Goal: Use online tool/utility: Use online tool/utility

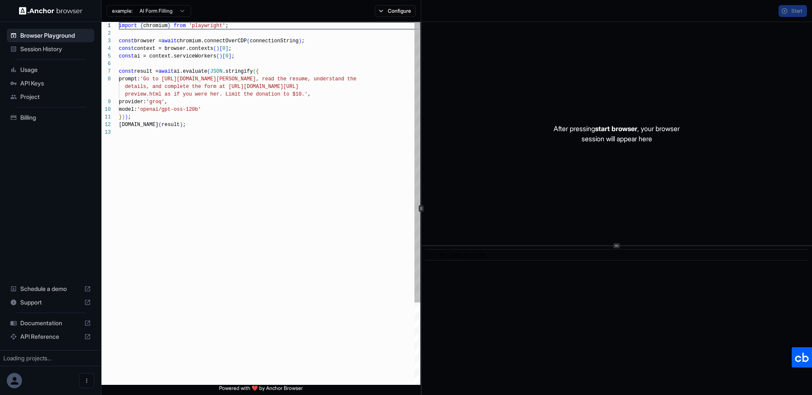
scroll to position [61, 0]
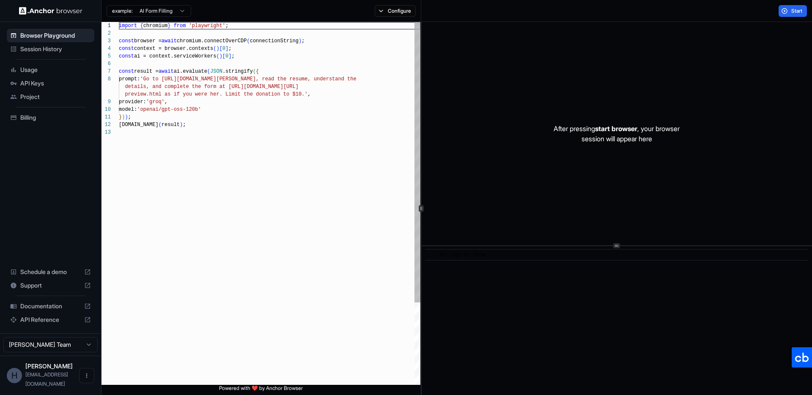
type textarea "**********"
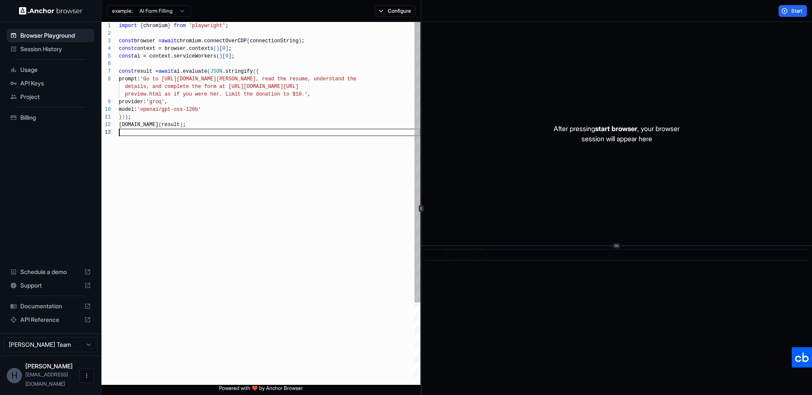
scroll to position [30, 0]
click at [231, 148] on div "import { chromium } from 'playwright' ; const browser = await chromium.connectO…" at bounding box center [270, 256] width 302 height 469
click at [602, 136] on p "After pressing start browser , your browser session will appear here" at bounding box center [617, 134] width 126 height 20
drag, startPoint x: 286, startPoint y: 180, endPoint x: 326, endPoint y: 99, distance: 89.7
click at [287, 179] on div "import { chromium } from 'playwright' ; const browser = await chromium.connectO…" at bounding box center [270, 256] width 302 height 469
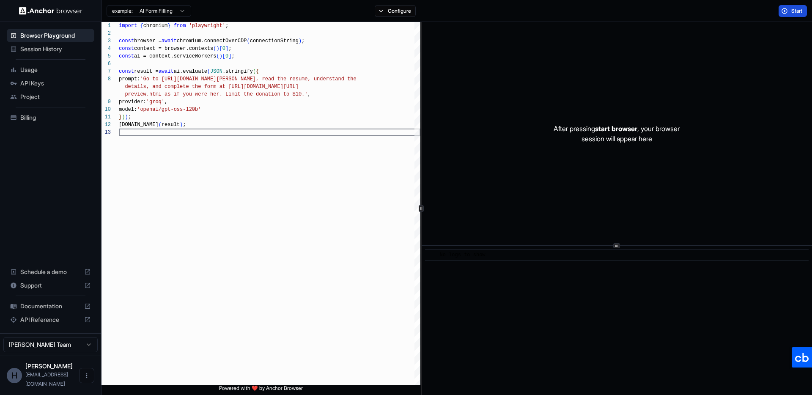
click at [796, 5] on button "Start" at bounding box center [793, 11] width 28 height 12
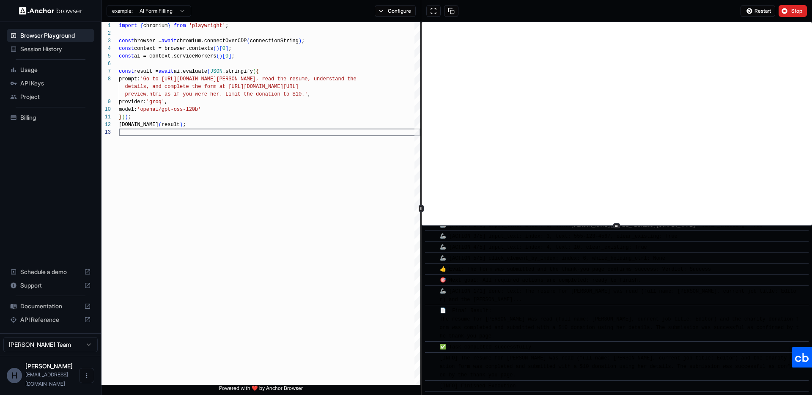
scroll to position [360, 0]
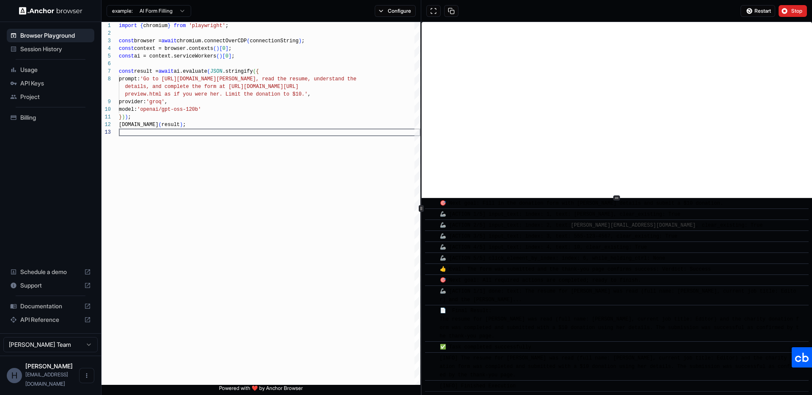
click at [614, 198] on div at bounding box center [616, 197] width 7 height 5
drag, startPoint x: 441, startPoint y: 387, endPoint x: 543, endPoint y: 384, distance: 102.0
click at [543, 384] on div "[INFO] Finished Execution" at bounding box center [620, 386] width 360 height 8
click at [544, 384] on div "[INFO] Finished Execution" at bounding box center [620, 386] width 360 height 8
click at [490, 280] on span "🎯 Next goal: All required actions are completed; ready to finish." at bounding box center [540, 280] width 201 height 6
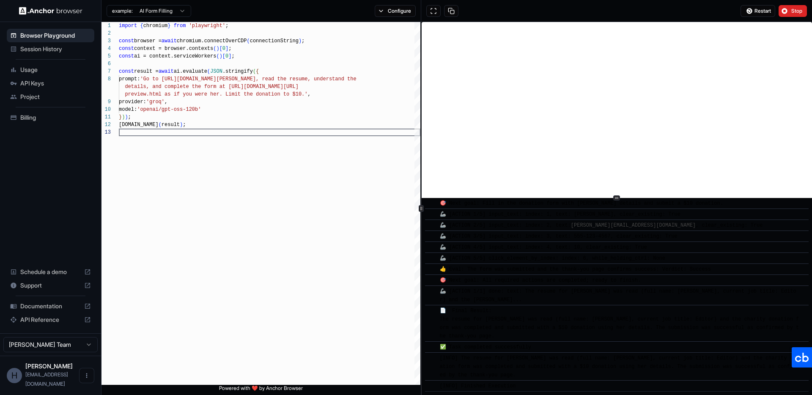
click at [490, 266] on span "👍 Eval: The form was submitted and the thank‑you page confirms success: Verdict…" at bounding box center [576, 269] width 272 height 6
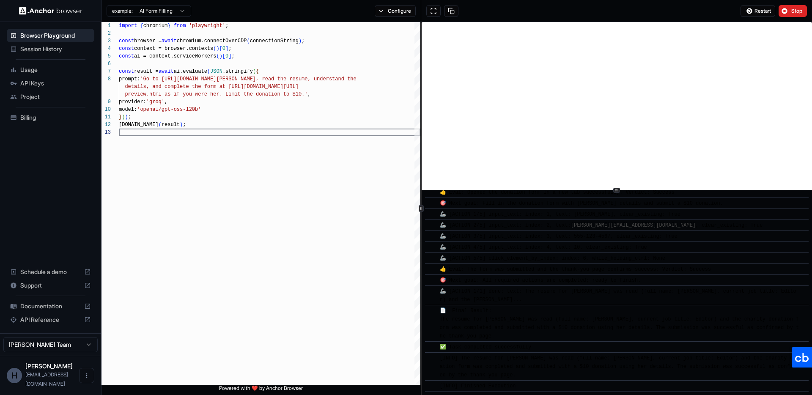
scroll to position [359, 0]
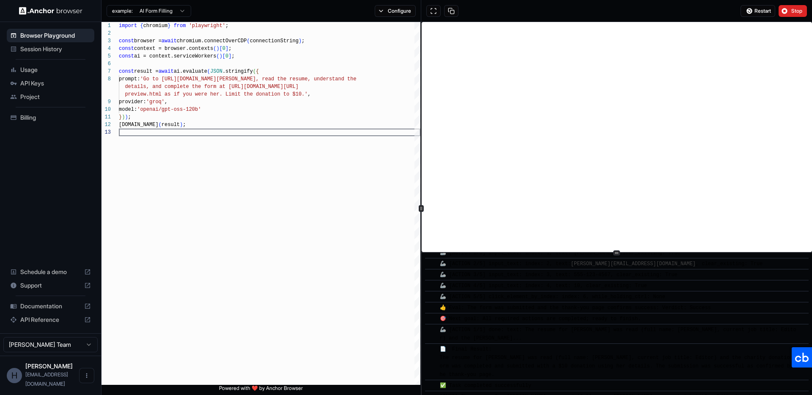
click at [619, 253] on div at bounding box center [616, 252] width 7 height 5
click at [789, 9] on button "Stop" at bounding box center [793, 11] width 28 height 12
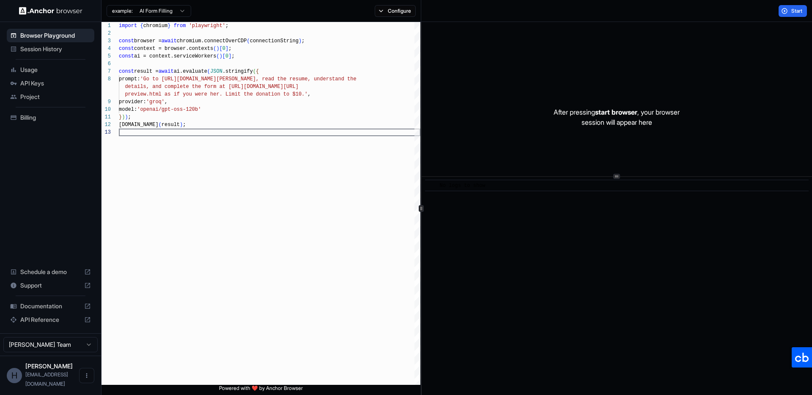
click at [652, 176] on div at bounding box center [617, 176] width 390 height 0
click at [622, 262] on div "​ No logs to show" at bounding box center [617, 286] width 390 height 218
drag, startPoint x: 452, startPoint y: 187, endPoint x: 512, endPoint y: 191, distance: 60.6
click at [512, 191] on div "​ No logs to show" at bounding box center [617, 286] width 390 height 218
click at [554, 253] on div "​ No logs to show" at bounding box center [617, 286] width 390 height 218
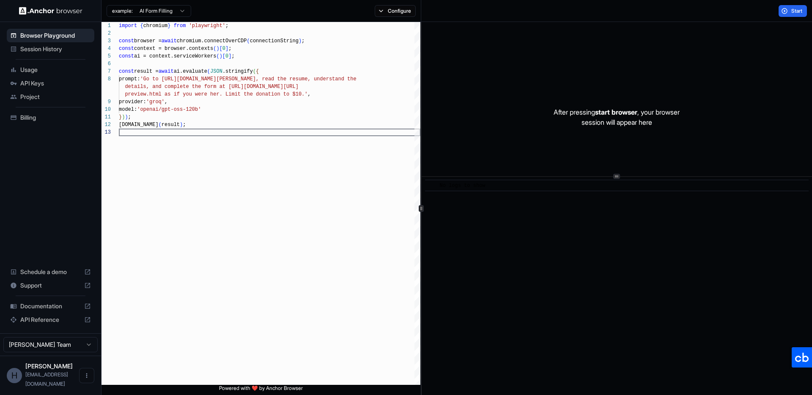
click at [702, 79] on div "After pressing start browser , your browser session will appear here" at bounding box center [617, 117] width 390 height 190
drag, startPoint x: 647, startPoint y: 248, endPoint x: 486, endPoint y: 200, distance: 168.4
click at [646, 247] on div "​ No logs to show" at bounding box center [617, 286] width 390 height 218
click at [337, 248] on div "import { chromium } from 'playwright' ; const browser = await chromium.connectO…" at bounding box center [270, 256] width 302 height 469
drag, startPoint x: 592, startPoint y: 287, endPoint x: 529, endPoint y: 280, distance: 63.0
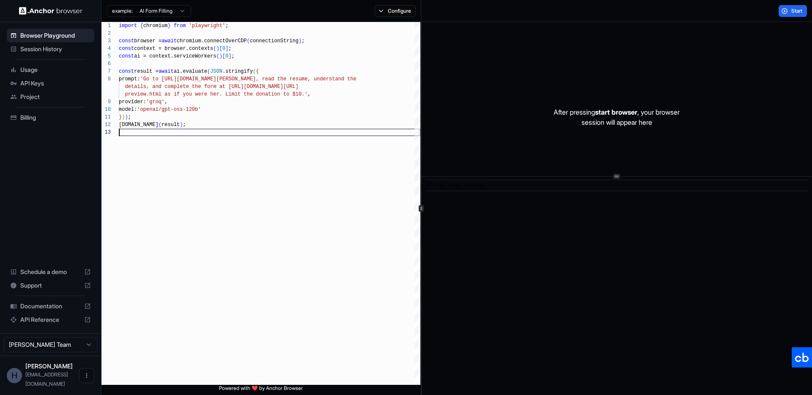
click at [563, 284] on div "​ No logs to show" at bounding box center [617, 286] width 390 height 218
click at [567, 285] on div "​ No logs to show" at bounding box center [617, 286] width 390 height 218
